Goal: Communication & Community: Answer question/provide support

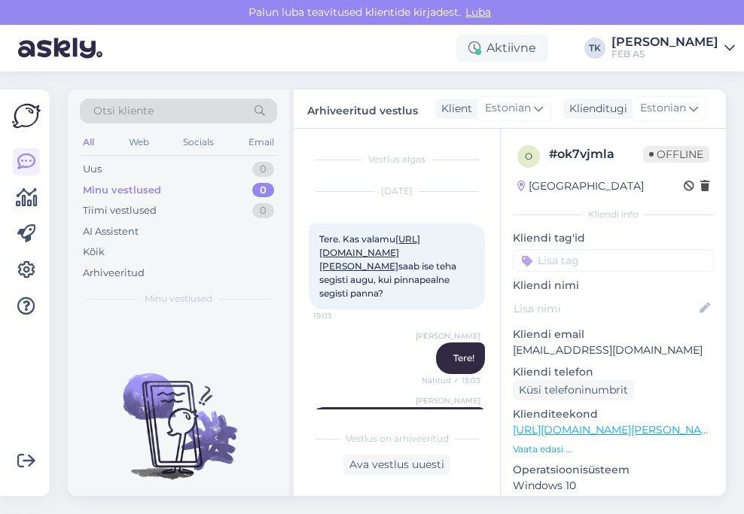
scroll to position [1811, 0]
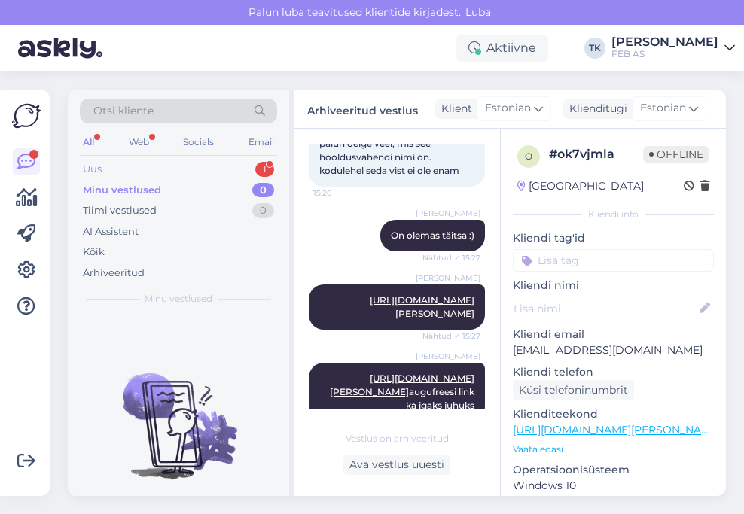
click at [124, 167] on div "Uus 1" at bounding box center [178, 169] width 197 height 21
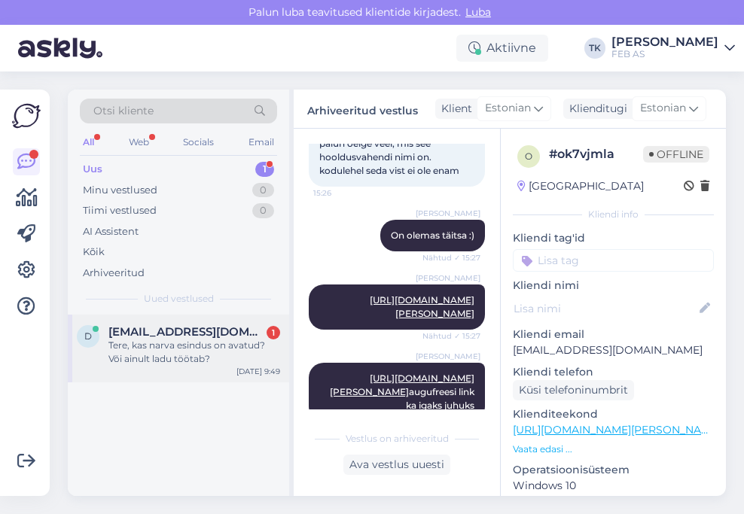
click at [185, 343] on div "Tere, kas narva esindus on avatud? Või ainult ladu töötab?" at bounding box center [194, 352] width 172 height 27
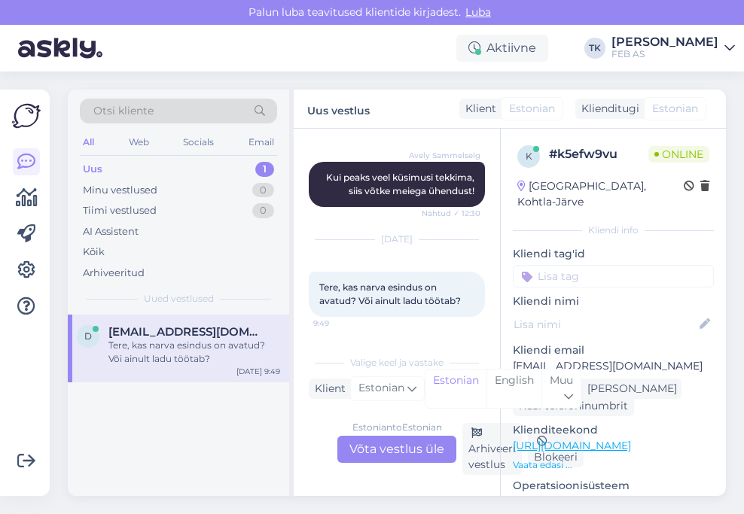
click at [392, 451] on div "Estonian to Estonian Võta vestlus üle" at bounding box center [396, 449] width 119 height 27
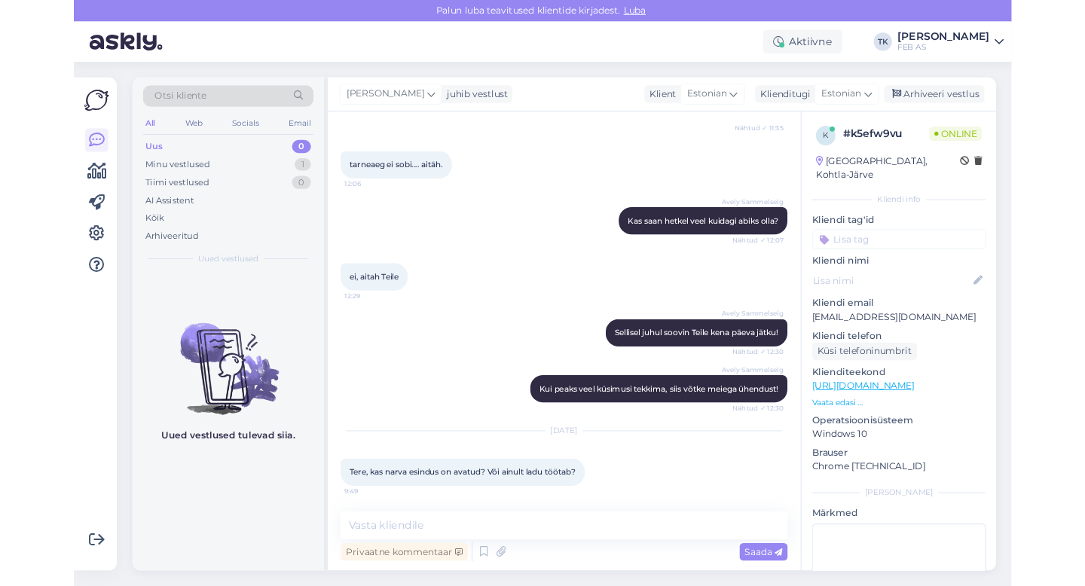
scroll to position [992, 0]
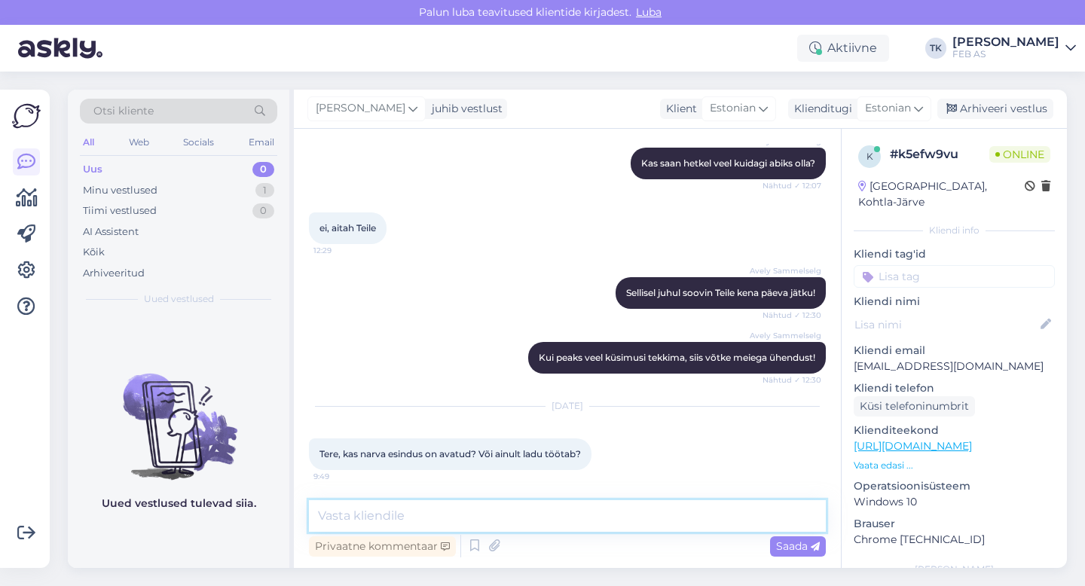
click at [506, 511] on textarea at bounding box center [567, 516] width 517 height 32
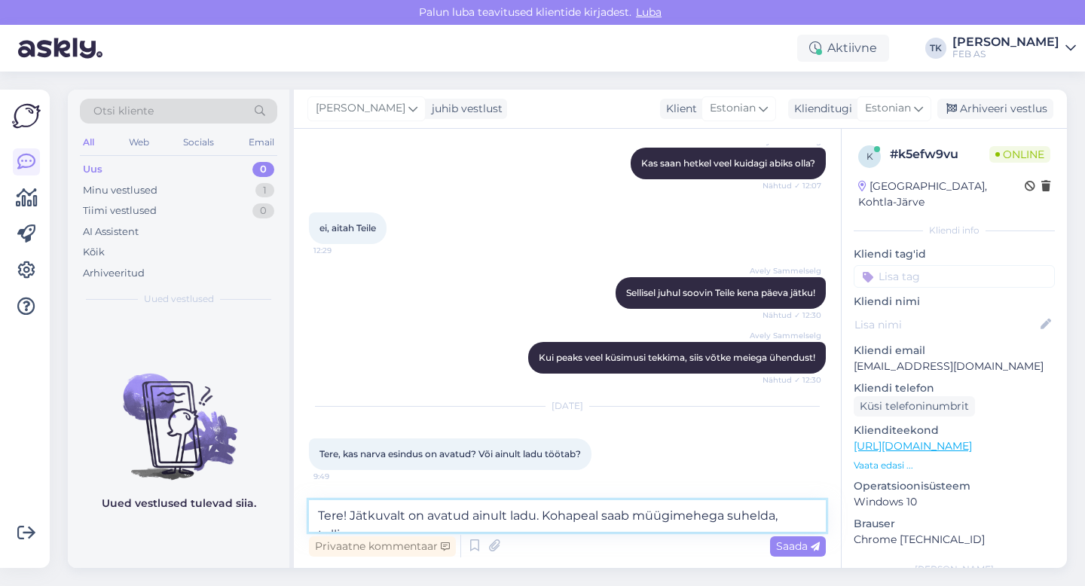
scroll to position [1010, 0]
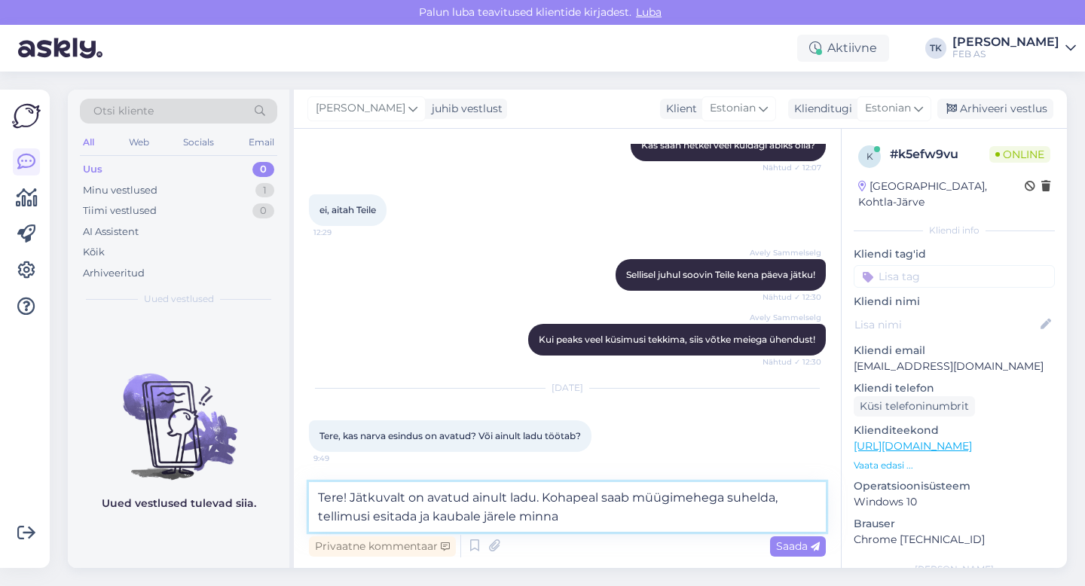
type textarea "Tere! Jätkuvalt on avatud ainult ladu. Kohapeal saab müügimehega suhelda, telli…"
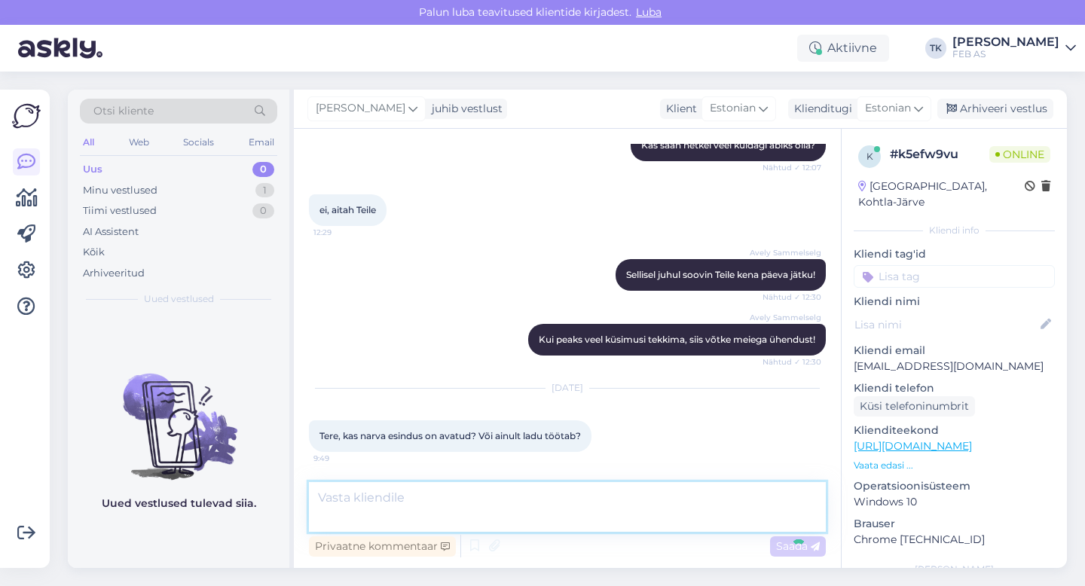
scroll to position [1084, 0]
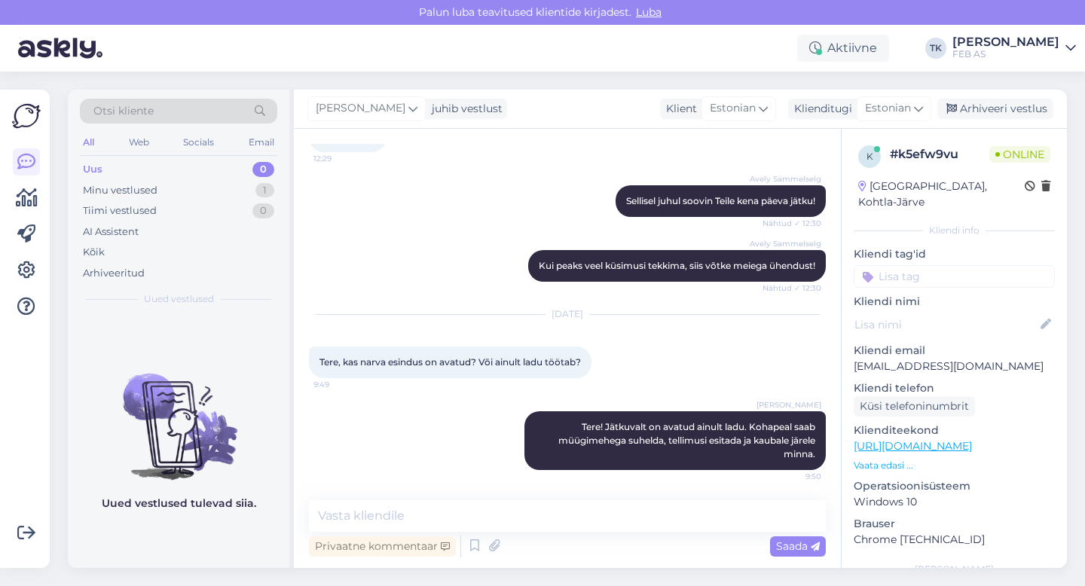
click at [491, 284] on div "Avely [PERSON_NAME] peaks veel küsimusi tekkima, siis võtke meiega ühendust! Nä…" at bounding box center [567, 265] width 517 height 65
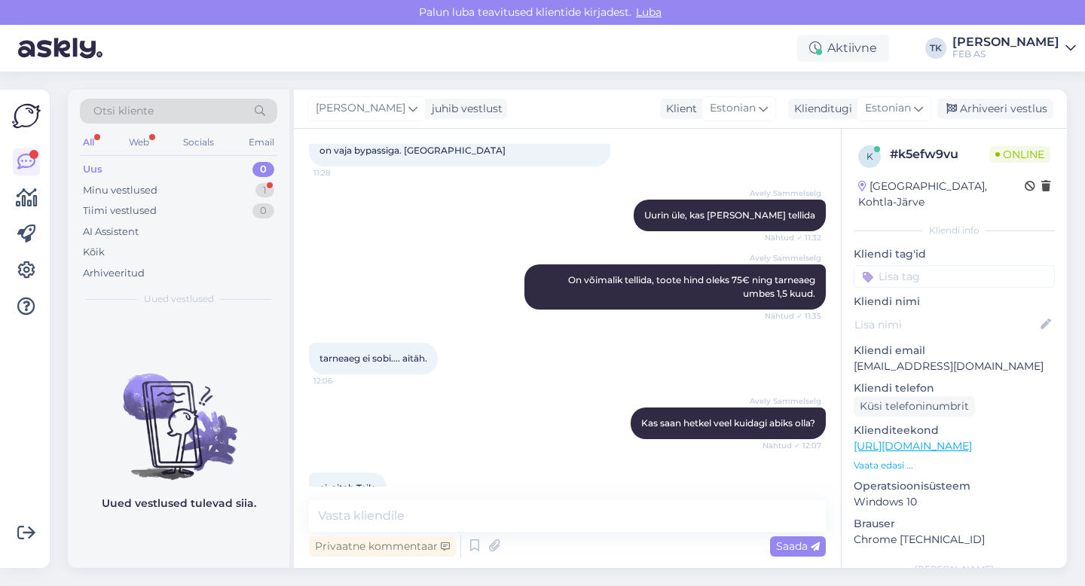
scroll to position [1149, 0]
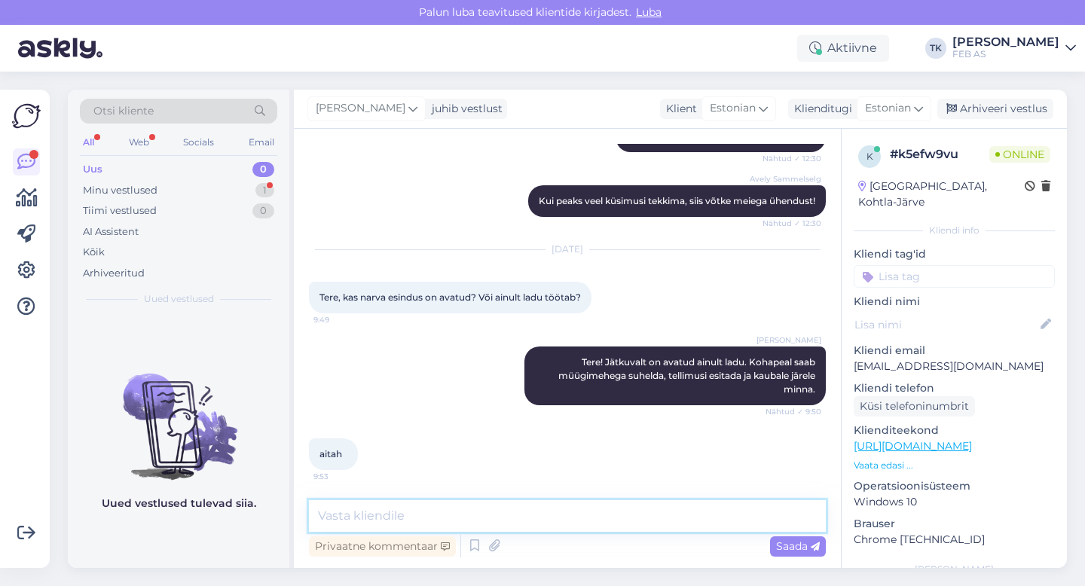
click at [425, 514] on textarea at bounding box center [567, 516] width 517 height 32
type textarea "kas saame teid veel kuidagi aidata?"
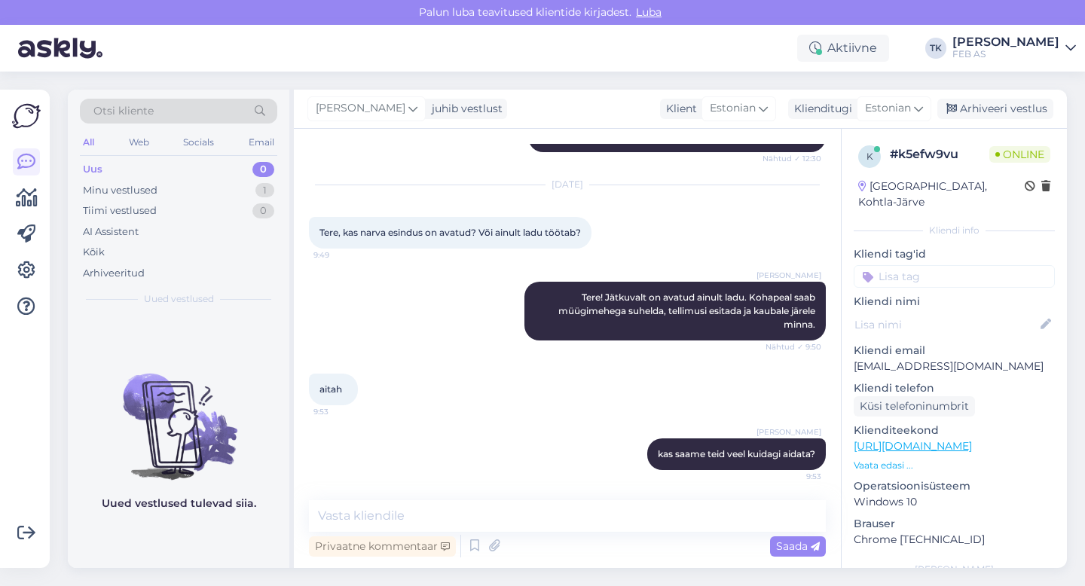
click at [523, 386] on div "[DEMOGRAPHIC_DATA]" at bounding box center [567, 389] width 517 height 65
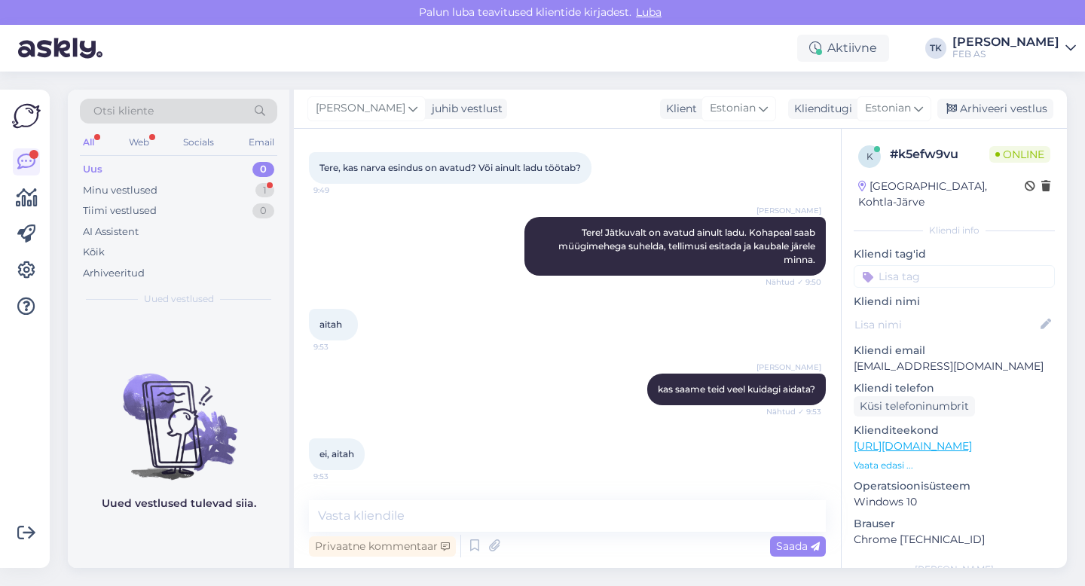
scroll to position [1278, 0]
click at [399, 514] on textarea at bounding box center [567, 516] width 517 height 32
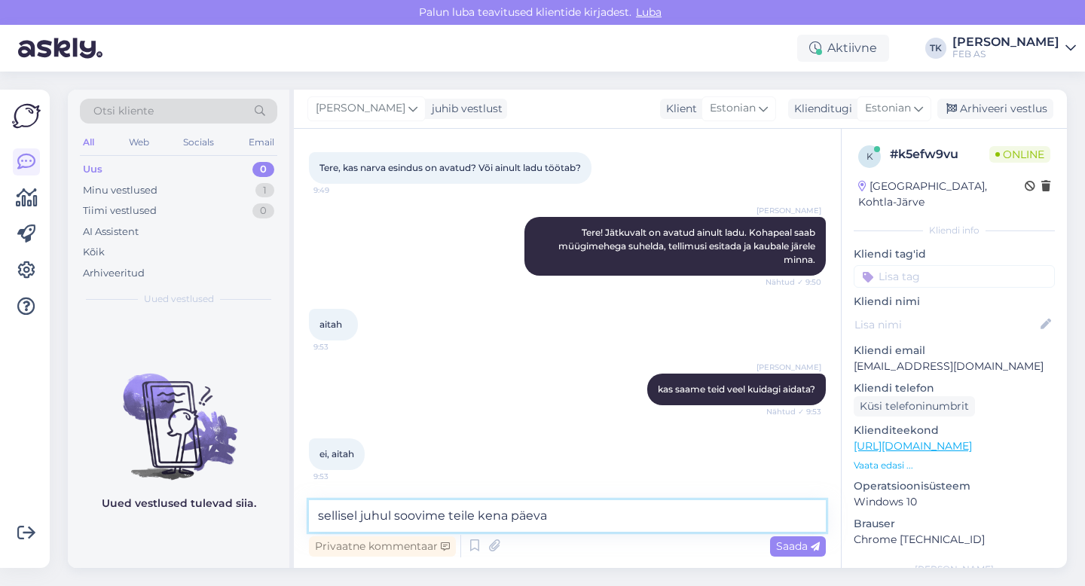
type textarea "sellisel juhul soovime teile kena päeva!"
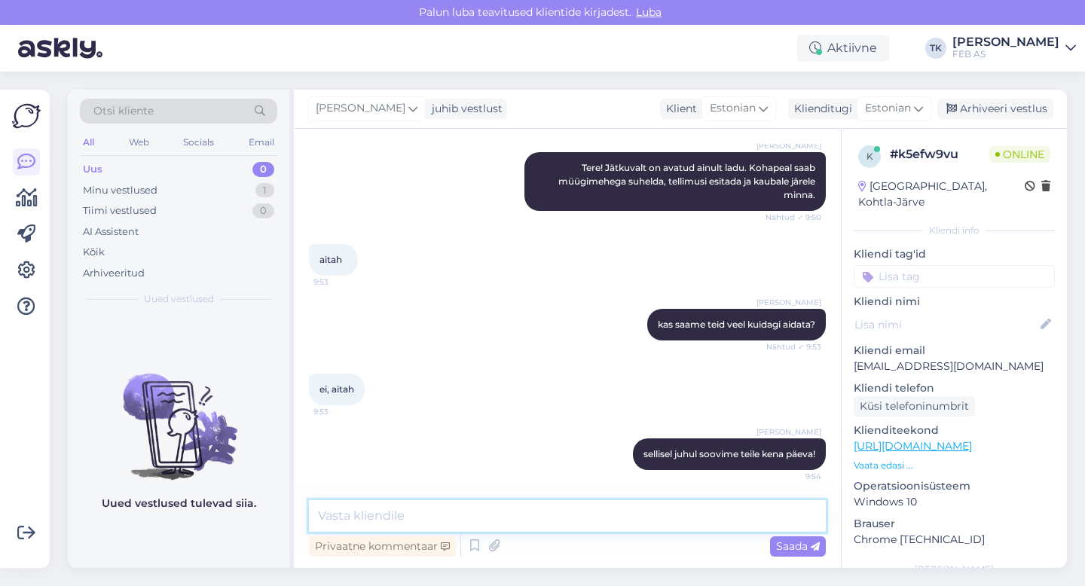
scroll to position [1343, 0]
click at [509, 354] on div "Triinu [PERSON_NAME] kas saame teid veel kuidagi aidata? Nähtud ✓ 9:53" at bounding box center [567, 324] width 517 height 65
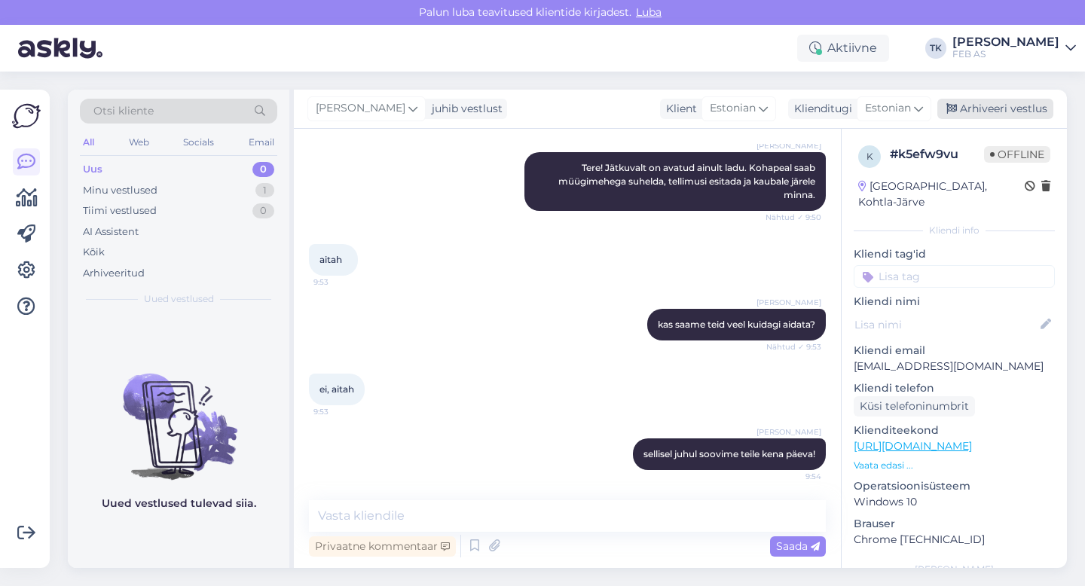
click at [743, 106] on div "Arhiveeri vestlus" at bounding box center [995, 109] width 116 height 20
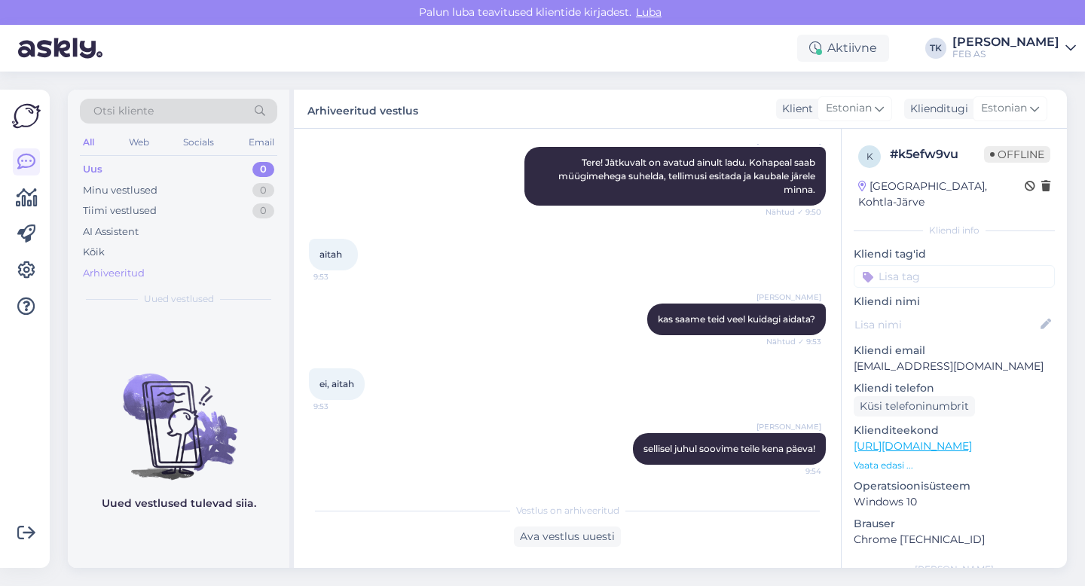
click at [109, 274] on div "Arhiveeritud" at bounding box center [114, 273] width 62 height 15
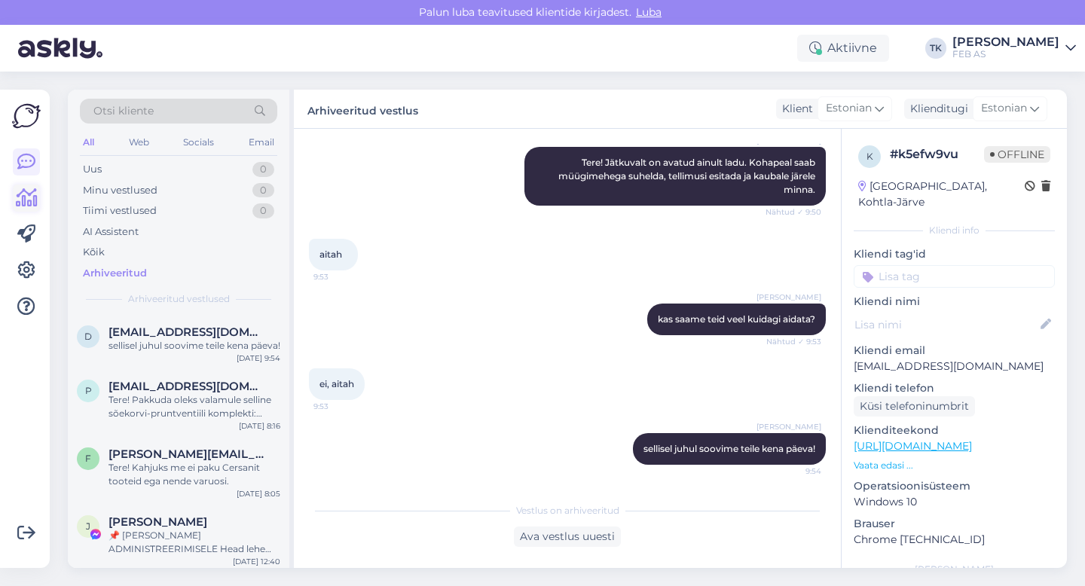
click at [31, 189] on icon at bounding box center [27, 198] width 22 height 18
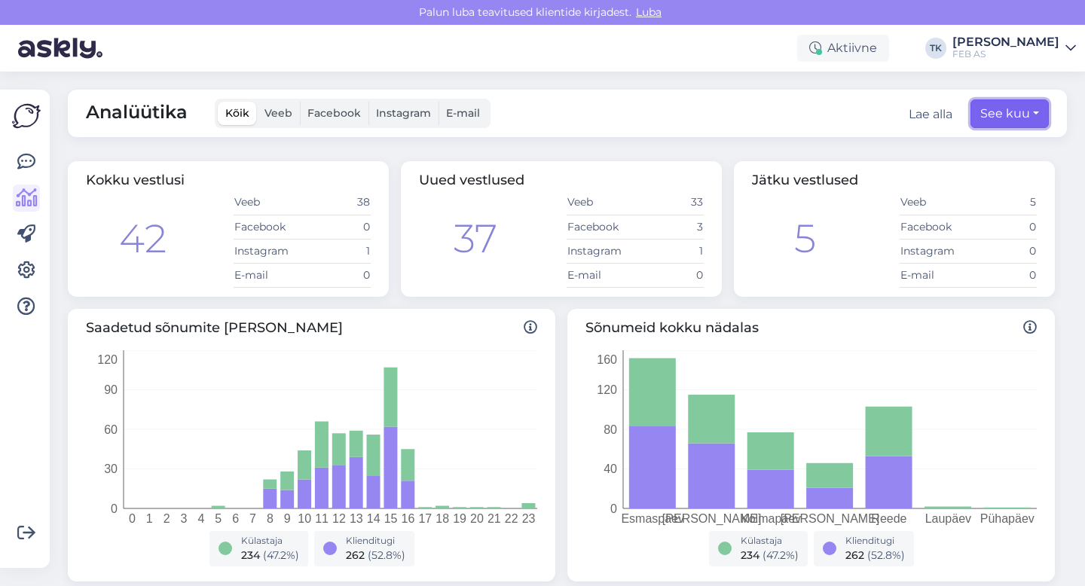
click at [743, 114] on button "See kuu" at bounding box center [1009, 113] width 78 height 29
select select "8"
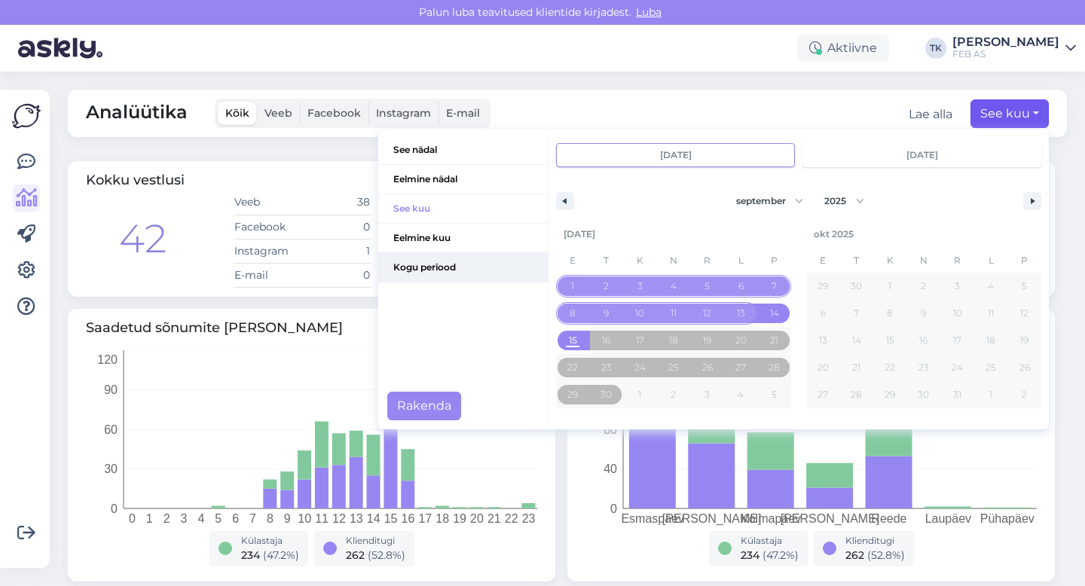
click at [464, 265] on span "Kogu periood" at bounding box center [462, 267] width 169 height 29
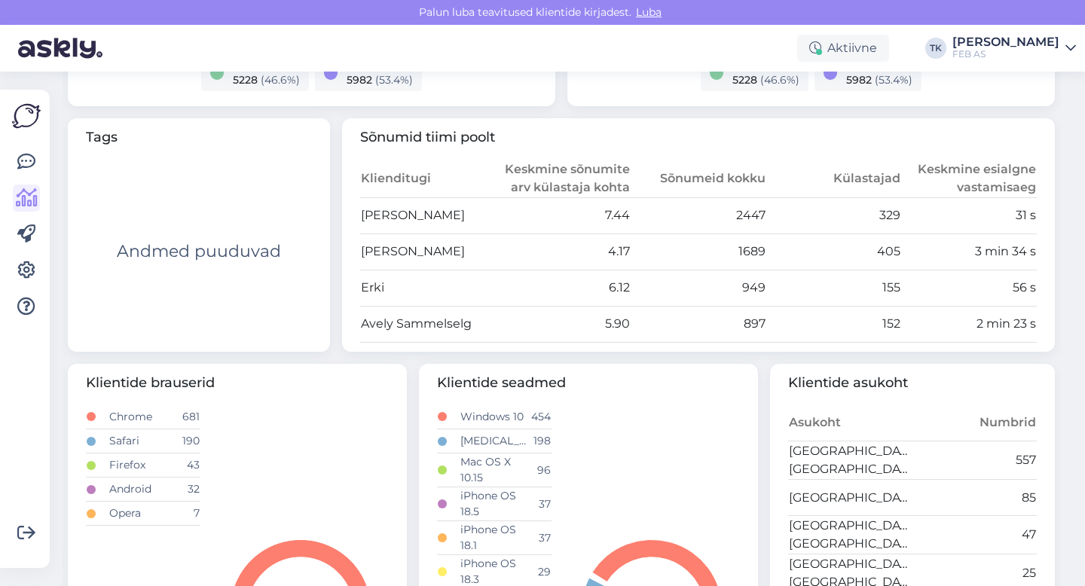
scroll to position [471, 0]
